Goal: Communication & Community: Answer question/provide support

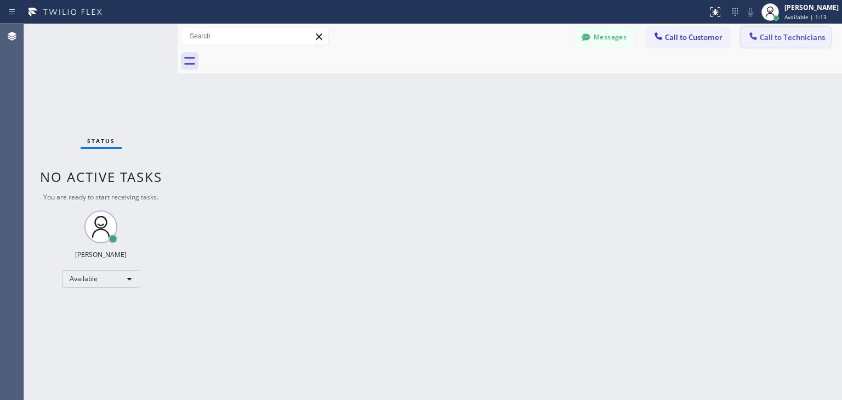
click at [811, 38] on span "Call to Technicians" at bounding box center [792, 37] width 65 height 10
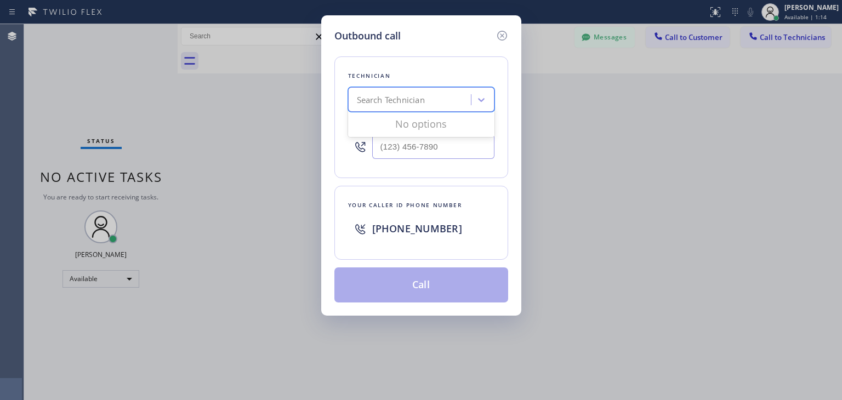
click at [410, 99] on div "Search Technician" at bounding box center [391, 100] width 68 height 13
type input "[PERSON_NAME]"
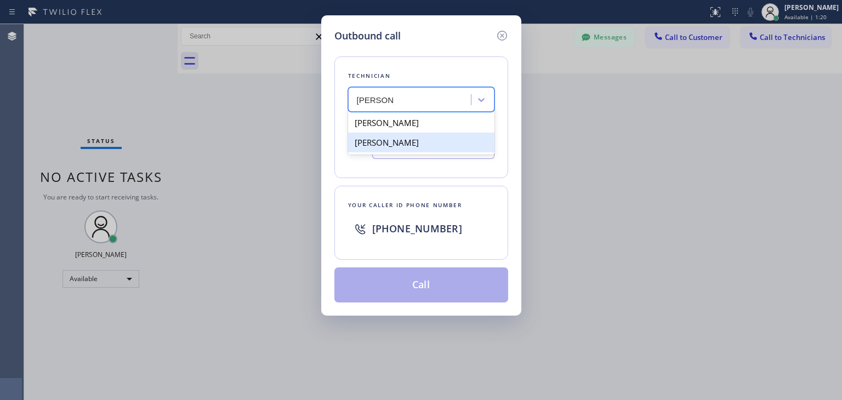
click at [439, 147] on div "[PERSON_NAME]" at bounding box center [421, 143] width 146 height 20
type input "[PHONE_NUMBER]"
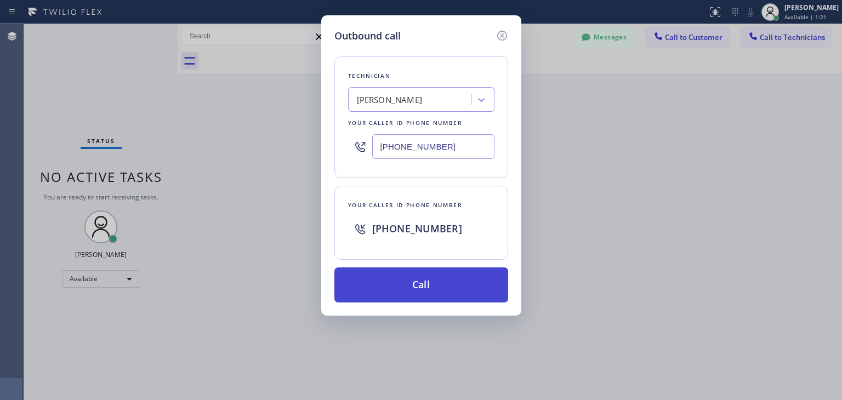
click at [435, 273] on button "Call" at bounding box center [422, 285] width 174 height 35
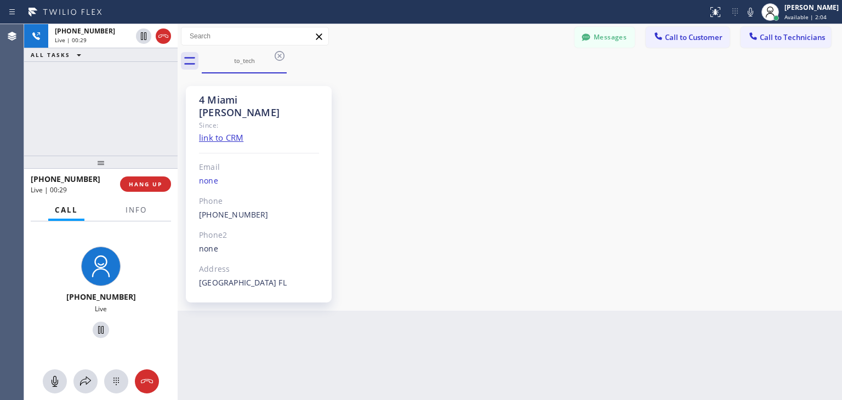
click at [567, 399] on div "Back to Dashboard Change Sender ID Customers Technicians [PERSON_NAME] [DATE] 0…" at bounding box center [510, 212] width 665 height 376
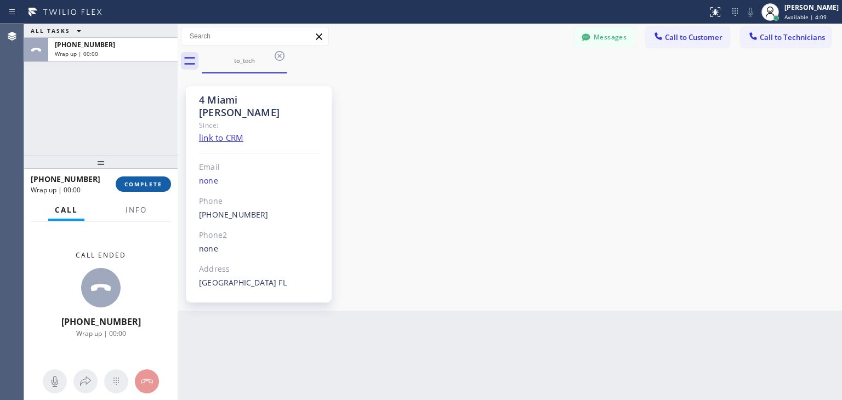
click at [151, 182] on span "COMPLETE" at bounding box center [144, 184] width 38 height 8
click at [276, 57] on icon at bounding box center [279, 55] width 13 height 13
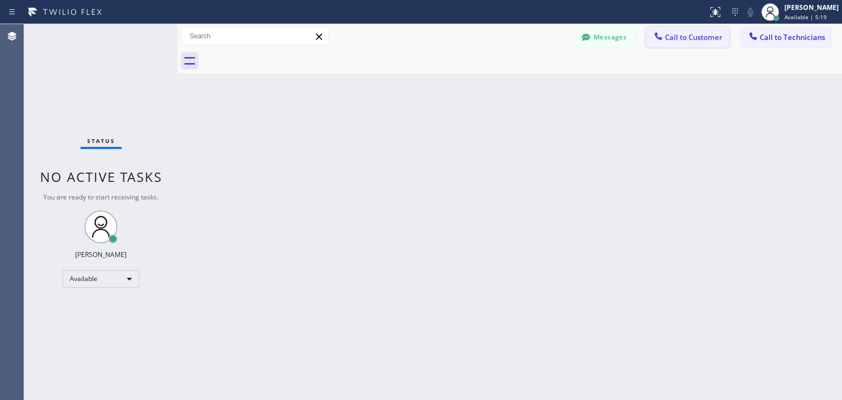
click at [691, 33] on span "Call to Customer" at bounding box center [694, 37] width 58 height 10
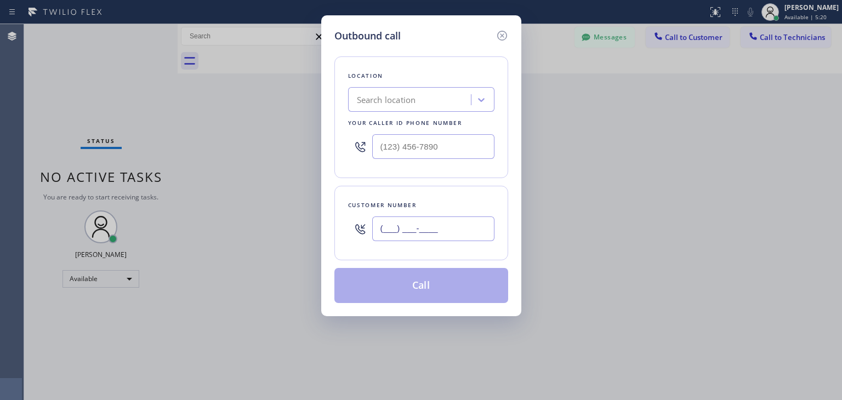
paste input "630) 390-8753"
click at [434, 224] on input "(___) ___-____" at bounding box center [433, 229] width 122 height 25
click at [454, 222] on input "[PHONE_NUMBER]" at bounding box center [433, 229] width 122 height 25
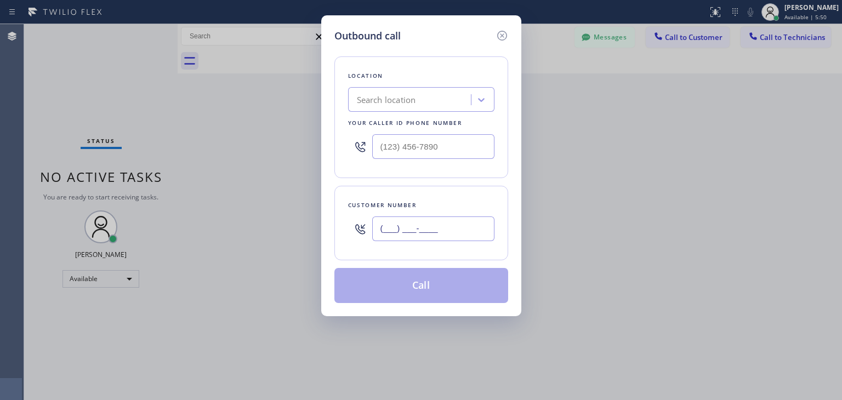
paste input "text"
type input "(___) ___-____"
paste input "630) 390-8753"
type input "[PHONE_NUMBER]"
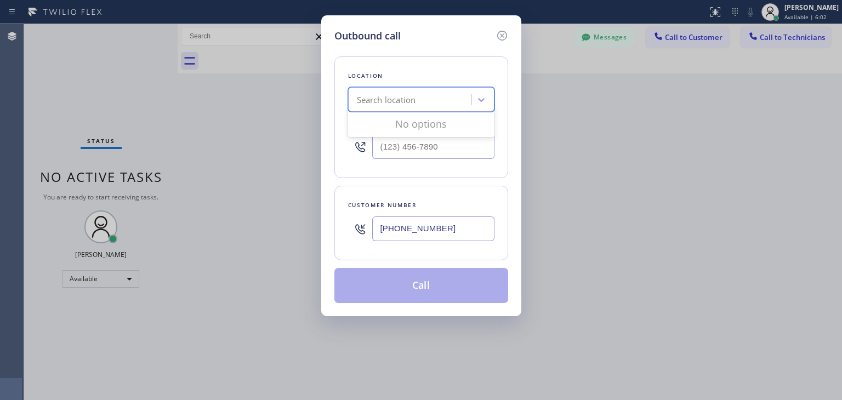
click at [423, 87] on div "Search location" at bounding box center [421, 99] width 146 height 25
paste input "Kitchenaid Repair"
type input "Kitchenaid Repair"
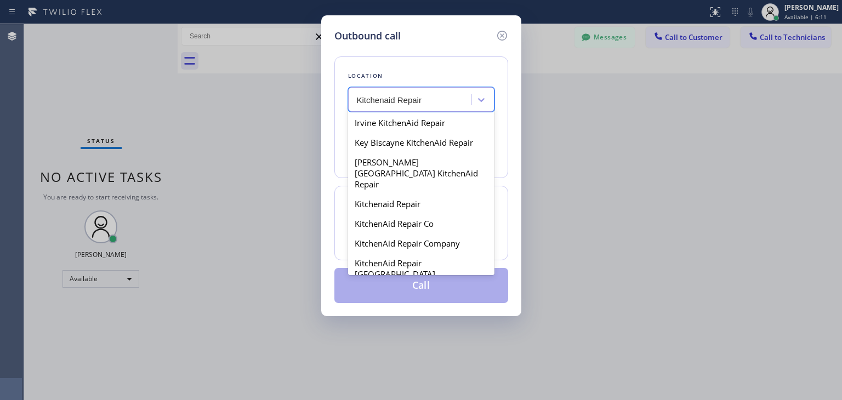
scroll to position [1546, 0]
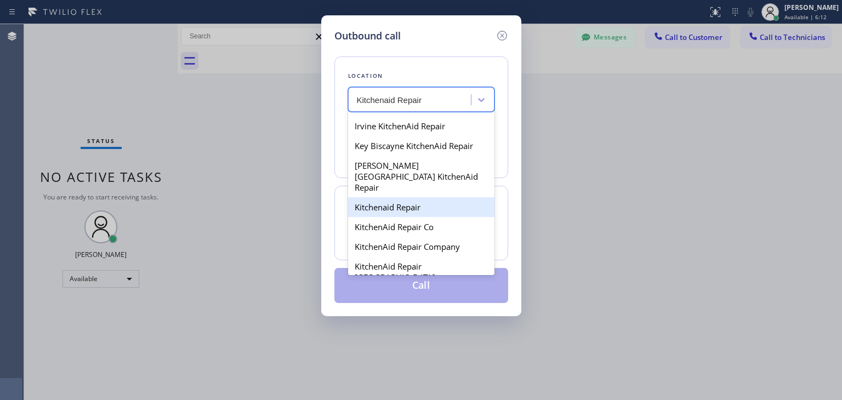
click at [457, 197] on div "Kitchenaid Repair" at bounding box center [421, 207] width 146 height 20
type input "[PHONE_NUMBER]"
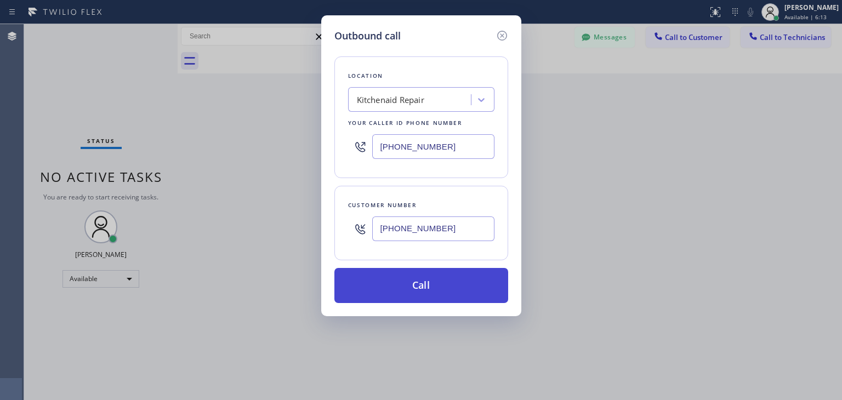
click at [472, 296] on button "Call" at bounding box center [422, 285] width 174 height 35
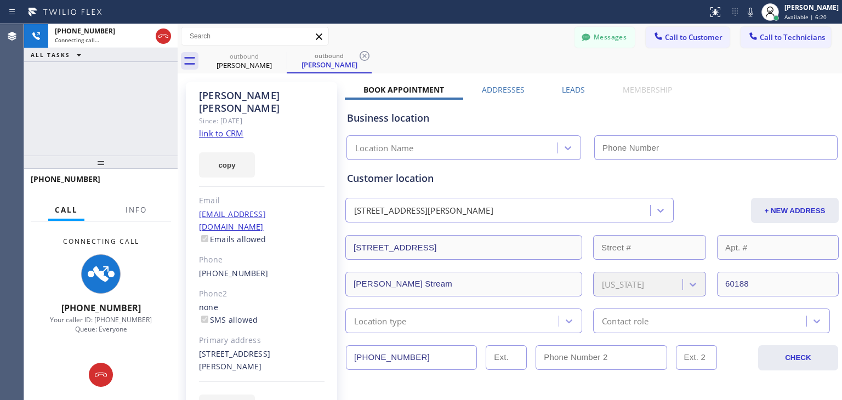
type input "[PHONE_NUMBER]"
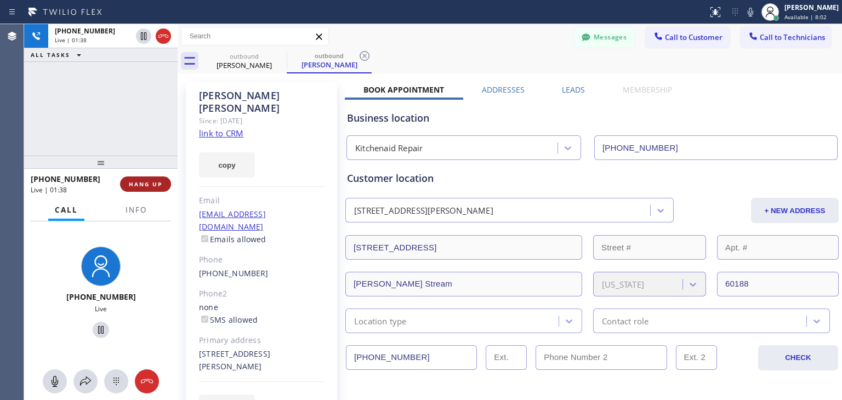
click at [138, 184] on span "HANG UP" at bounding box center [145, 184] width 33 height 8
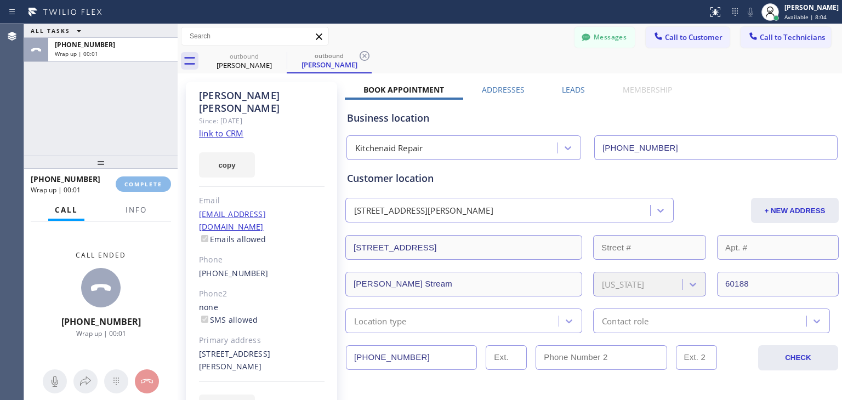
click at [114, 0] on html "Status report No issues detected If you experience an issue, please download th…" at bounding box center [421, 200] width 842 height 400
